Goal: Information Seeking & Learning: Learn about a topic

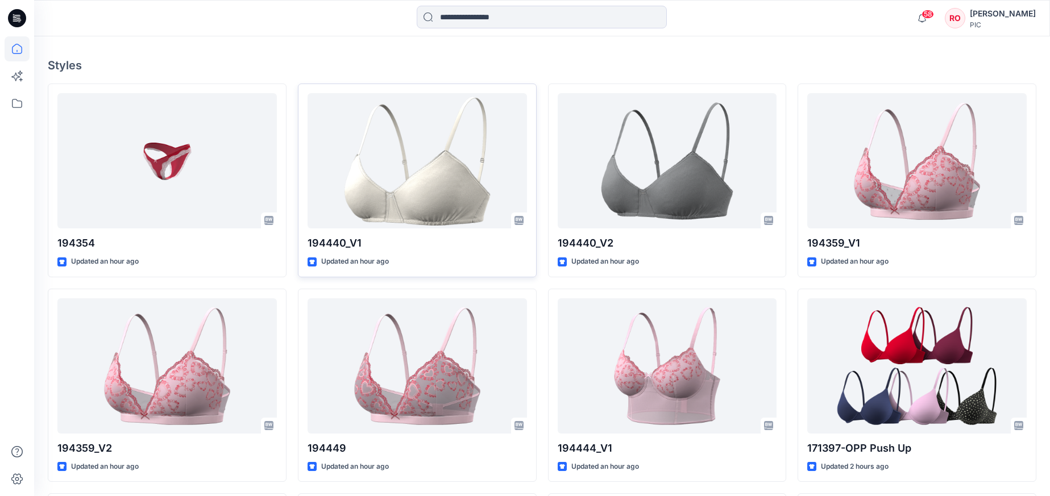
scroll to position [309, 0]
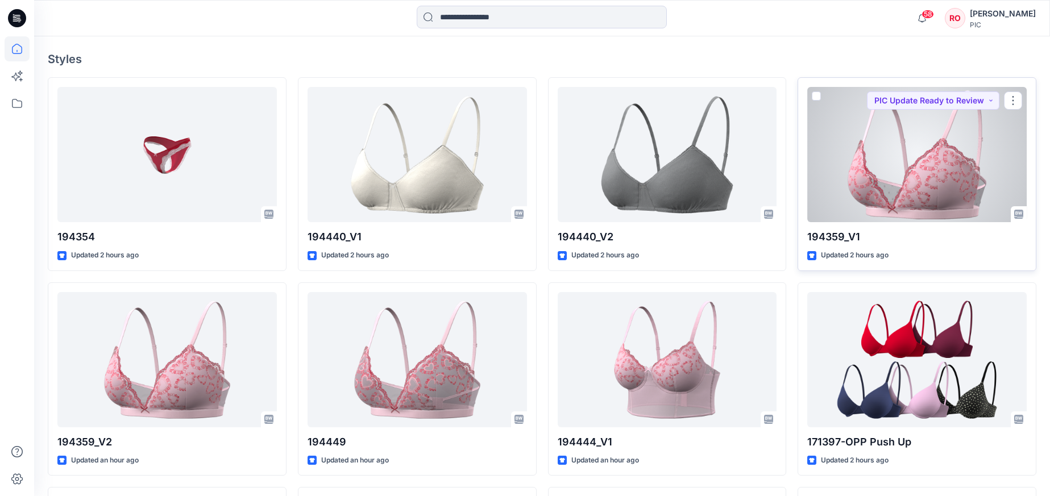
click at [895, 180] on div at bounding box center [916, 154] width 219 height 135
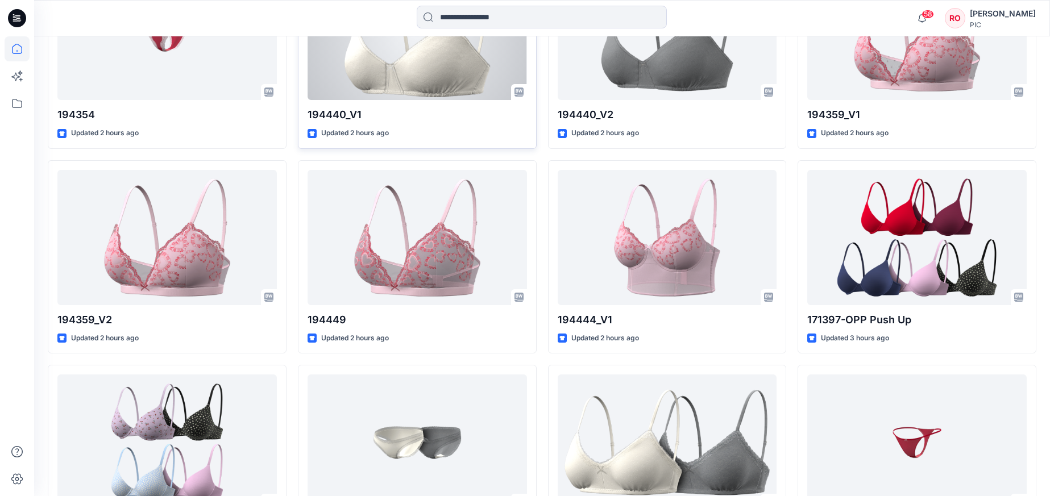
scroll to position [466, 0]
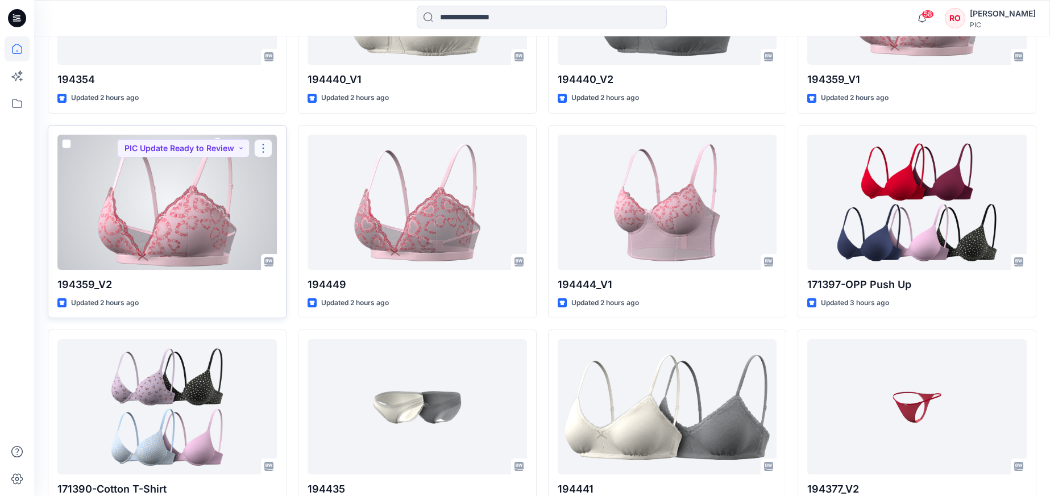
click at [262, 148] on button "button" at bounding box center [263, 148] width 18 height 18
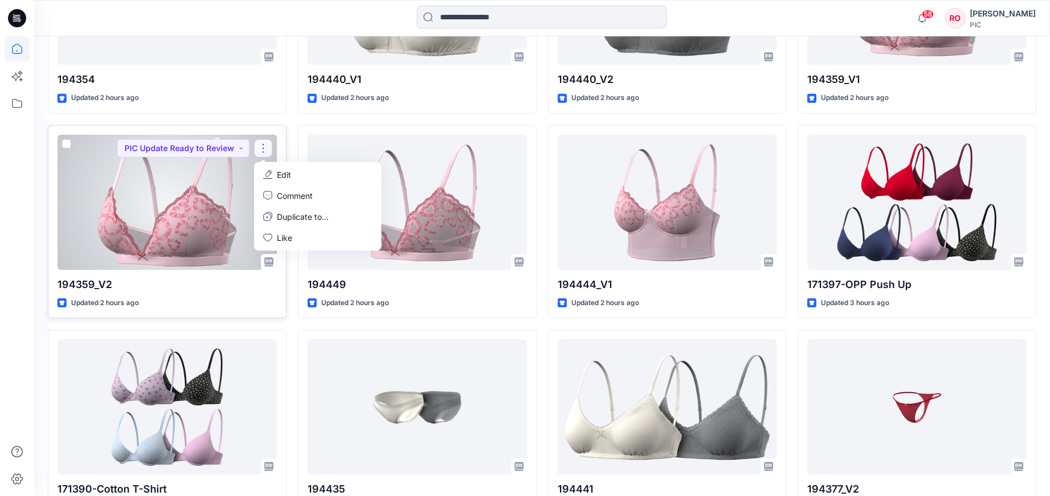
click at [205, 211] on div at bounding box center [166, 202] width 219 height 135
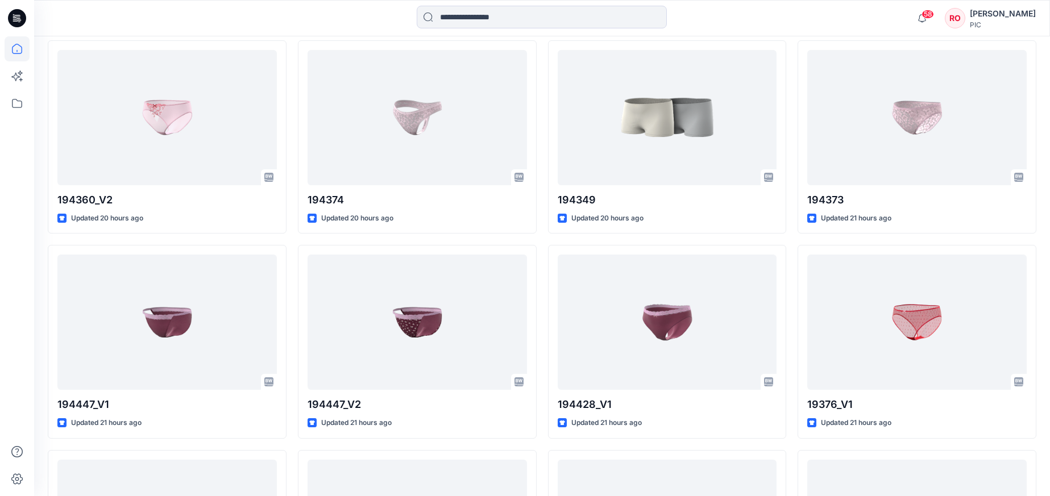
scroll to position [1410, 0]
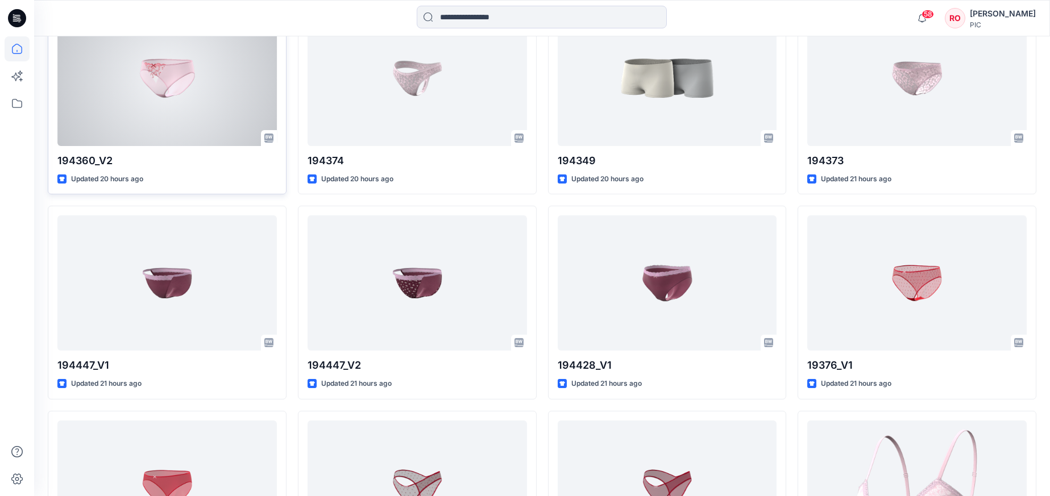
click at [205, 111] on div at bounding box center [166, 78] width 219 height 135
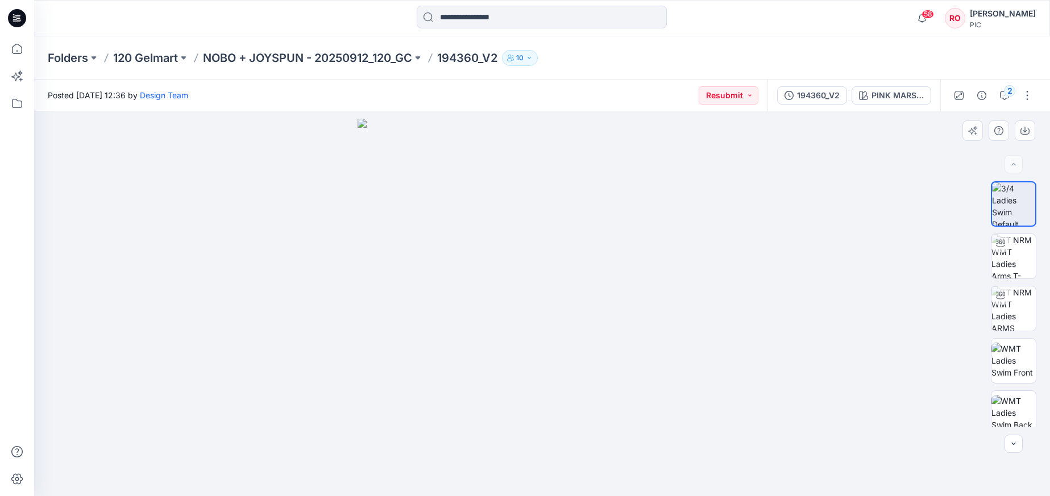
click at [723, 230] on img at bounding box center [543, 307] width 370 height 377
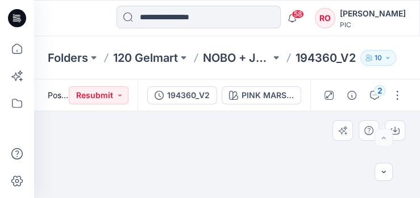
drag, startPoint x: 210, startPoint y: 150, endPoint x: 186, endPoint y: 137, distance: 26.7
click at [187, 137] on img at bounding box center [227, 78] width 370 height 240
drag, startPoint x: 235, startPoint y: 173, endPoint x: 254, endPoint y: 170, distance: 18.5
click at [254, 171] on img at bounding box center [227, 77] width 370 height 243
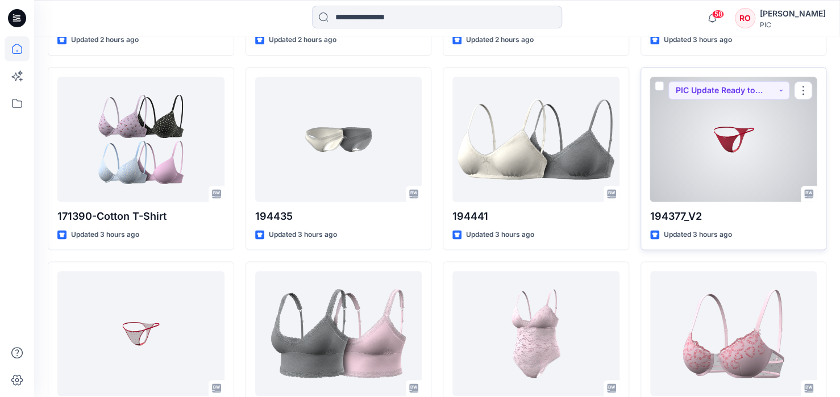
scroll to position [700, 0]
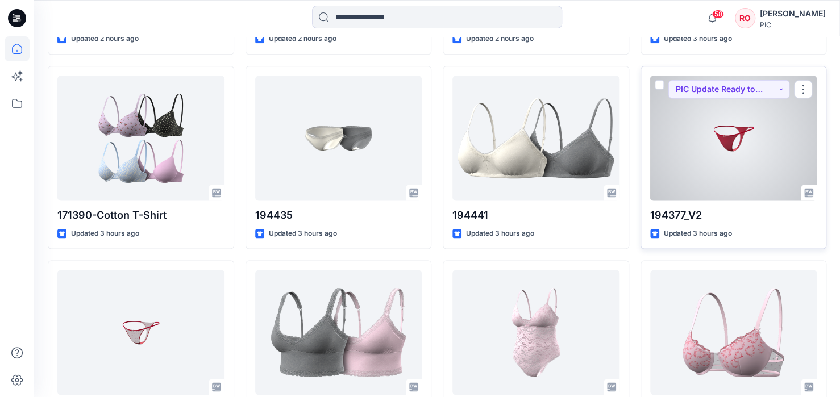
click at [724, 182] on div at bounding box center [733, 138] width 167 height 125
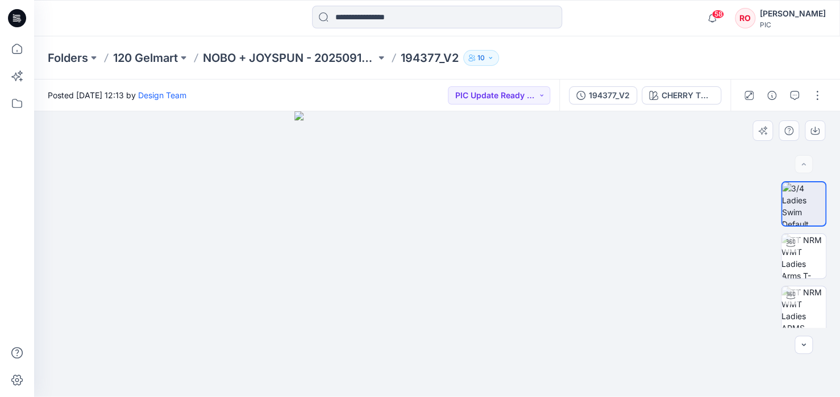
click at [439, 255] on img at bounding box center [436, 253] width 285 height 285
click at [446, 272] on img at bounding box center [436, 253] width 285 height 285
click at [820, 293] on img at bounding box center [804, 309] width 44 height 44
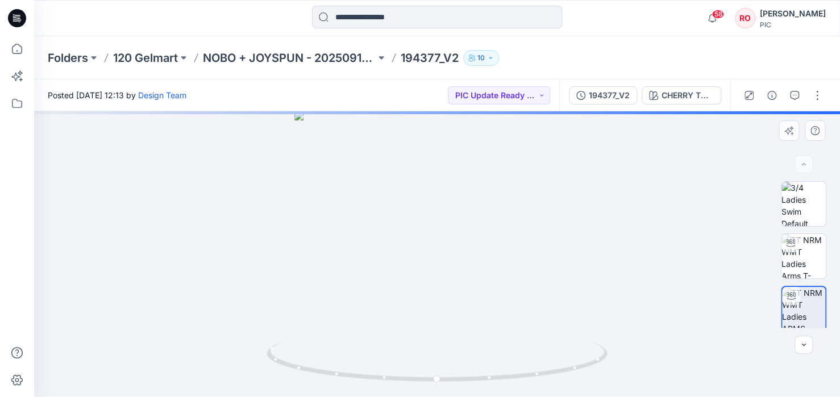
click at [405, 298] on div at bounding box center [437, 254] width 806 height 286
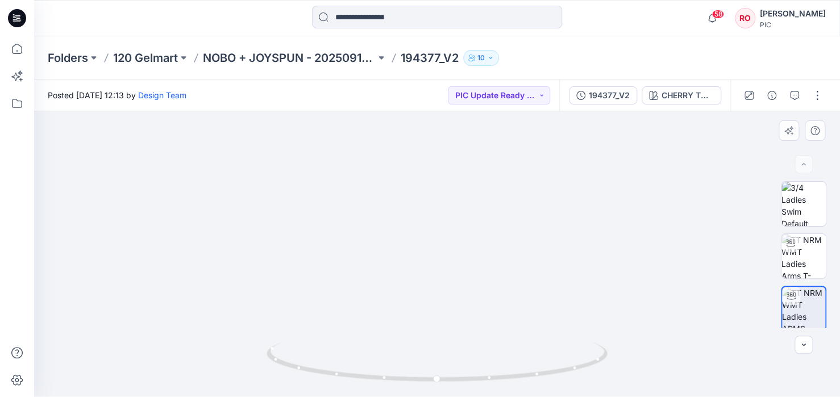
drag, startPoint x: 414, startPoint y: 294, endPoint x: 418, endPoint y: 168, distance: 125.7
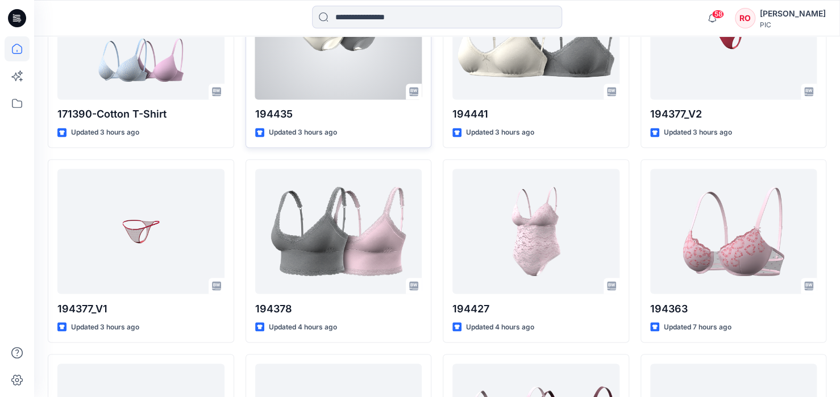
scroll to position [817, 0]
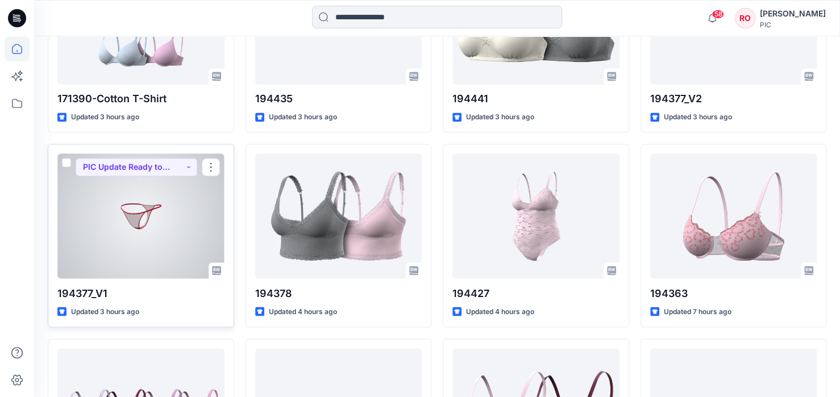
click at [183, 215] on div at bounding box center [140, 215] width 167 height 125
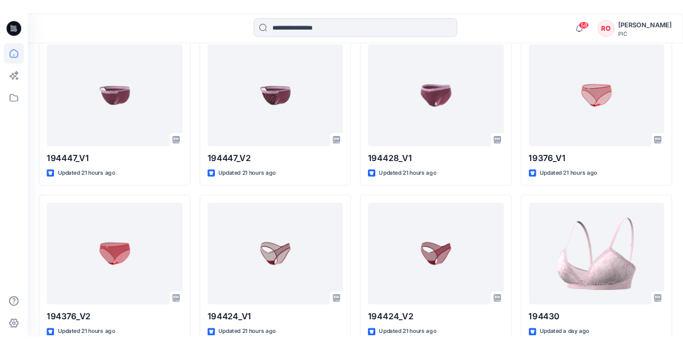
scroll to position [1517, 0]
